Goal: Manage account settings

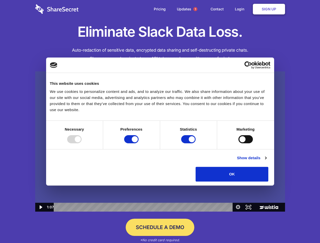
click at [160, 122] on img at bounding box center [160, 141] width 250 height 141
click at [82, 143] on div at bounding box center [74, 139] width 14 height 8
click at [138, 143] on input "Preferences" at bounding box center [131, 139] width 14 height 8
checkbox input "false"
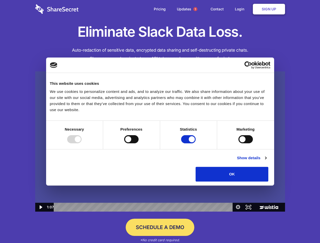
click at [189, 143] on input "Statistics" at bounding box center [188, 139] width 14 height 8
checkbox input "false"
click at [238, 143] on input "Marketing" at bounding box center [245, 139] width 14 height 8
checkbox input "true"
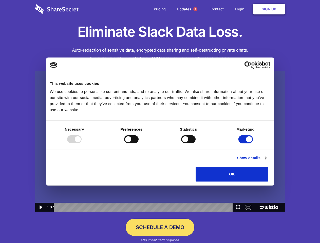
checkbox input "true"
